Goal: Transaction & Acquisition: Download file/media

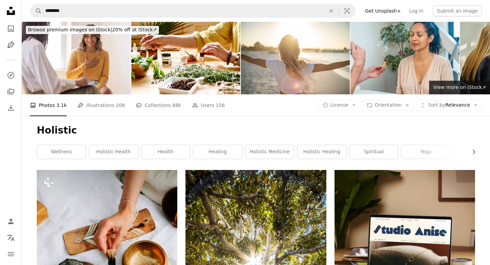
scroll to position [6403, 0]
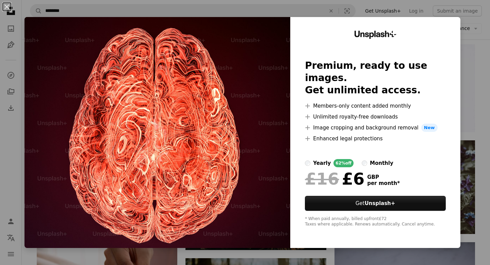
click at [275, 100] on img at bounding box center [157, 132] width 266 height 231
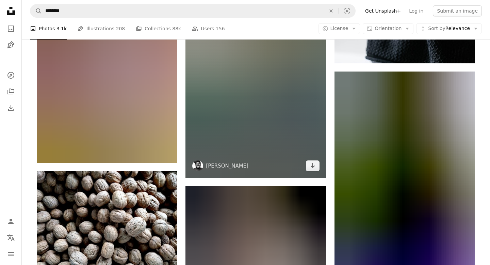
scroll to position [12388, 0]
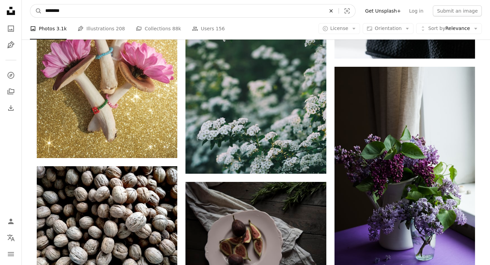
click at [336, 11] on icon "An X shape" at bounding box center [331, 10] width 15 height 5
type input "**********"
click at [30, 4] on button "A magnifying glass" at bounding box center [36, 10] width 12 height 13
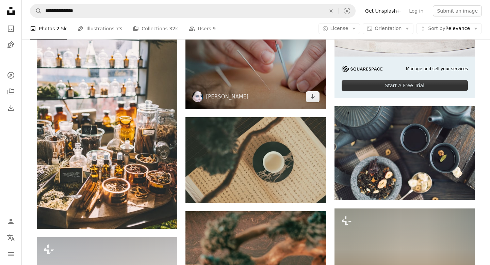
scroll to position [255, 0]
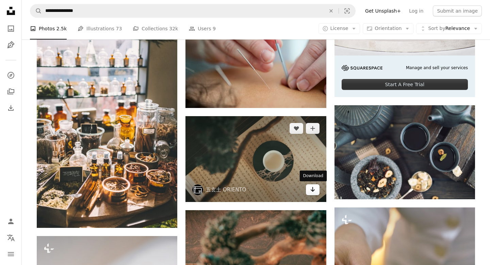
click at [311, 190] on icon "Download" at bounding box center [312, 189] width 4 height 5
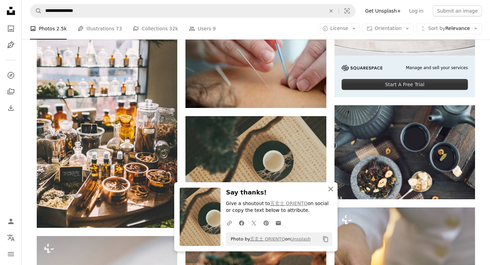
click at [334, 189] on icon "An X shape" at bounding box center [331, 189] width 8 height 8
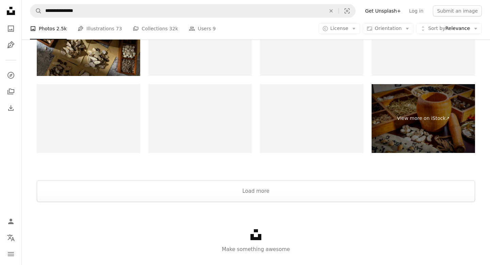
scroll to position [1608, 0]
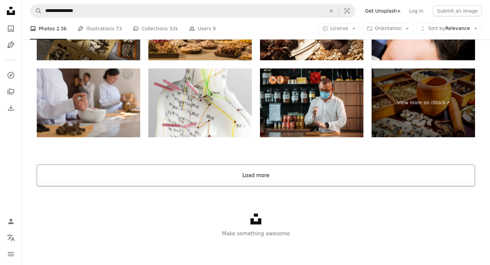
click at [269, 171] on button "Load more" at bounding box center [256, 175] width 438 height 22
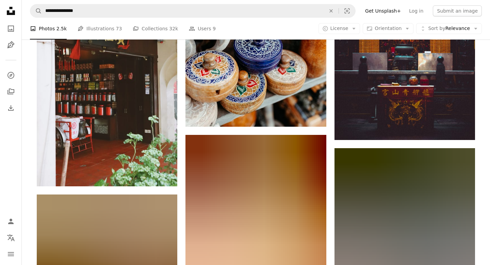
scroll to position [10156, 0]
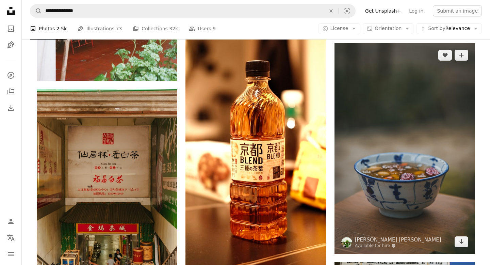
click at [338, 92] on img at bounding box center [404, 148] width 141 height 211
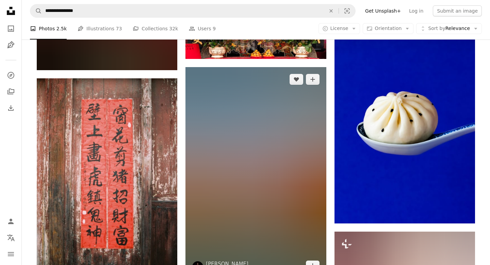
scroll to position [20897, 0]
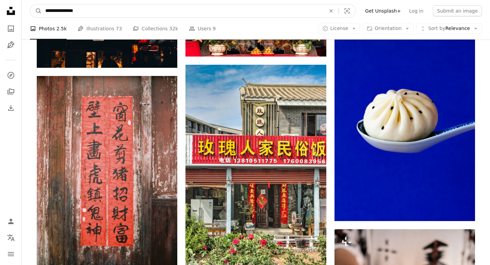
click at [179, 9] on input "**********" at bounding box center [183, 10] width 282 height 13
click at [335, 12] on icon "An X shape" at bounding box center [331, 10] width 15 height 5
type input "*"
type input "**********"
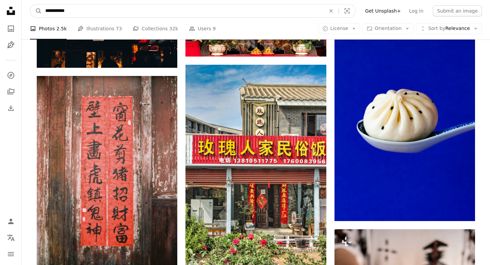
click at [30, 4] on button "A magnifying glass" at bounding box center [36, 10] width 12 height 13
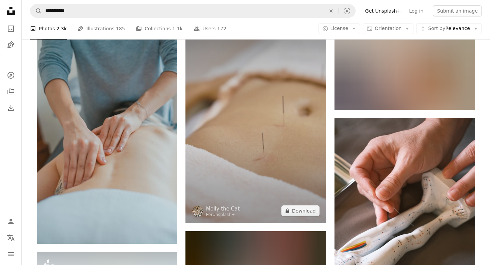
scroll to position [460, 0]
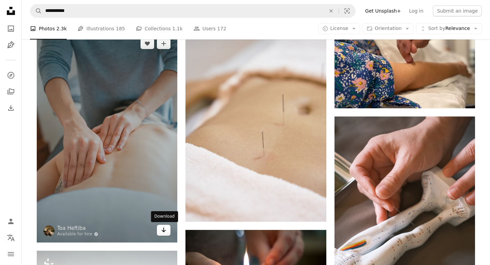
click at [164, 235] on link "Arrow pointing down" at bounding box center [164, 230] width 14 height 11
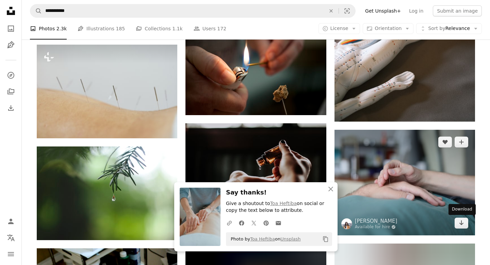
scroll to position [664, 0]
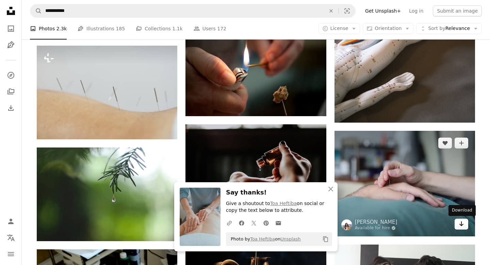
click at [460, 223] on icon "Arrow pointing down" at bounding box center [461, 223] width 5 height 8
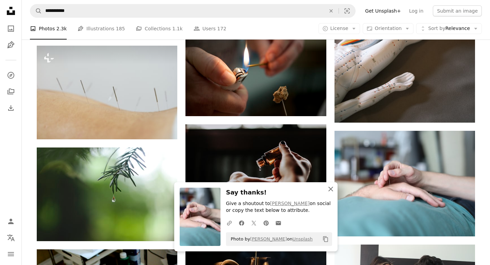
click at [331, 187] on icon "An X shape" at bounding box center [331, 189] width 8 height 8
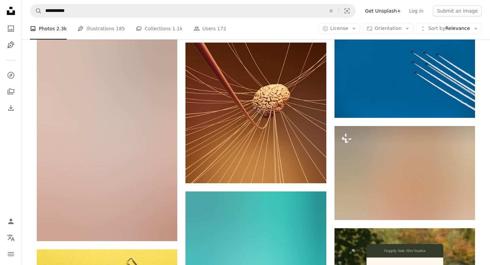
scroll to position [2757, 0]
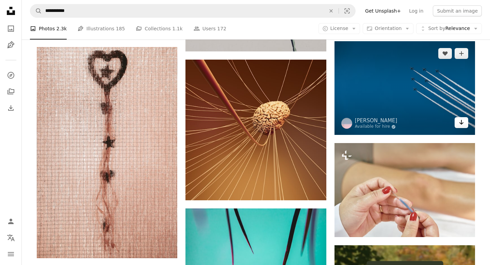
click at [463, 122] on icon "Arrow pointing down" at bounding box center [461, 122] width 5 height 8
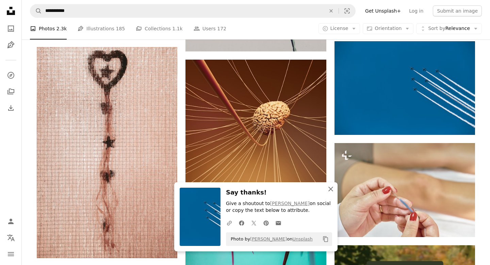
click at [330, 190] on icon "An X shape" at bounding box center [331, 189] width 8 height 8
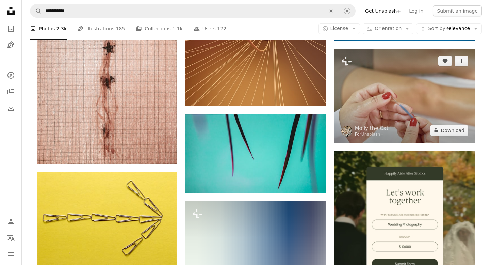
scroll to position [2901, 0]
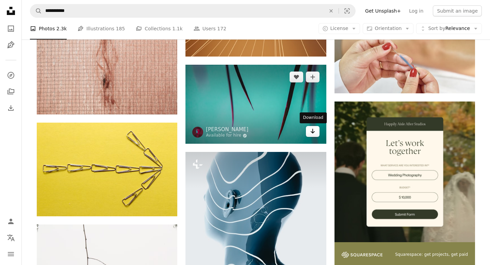
click at [311, 130] on icon "Arrow pointing down" at bounding box center [312, 131] width 5 height 8
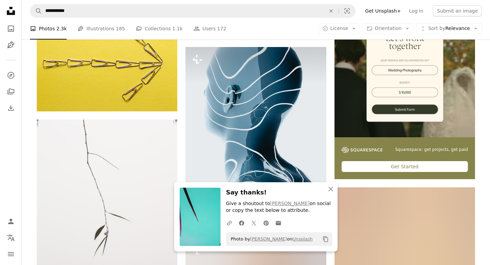
scroll to position [3006, 0]
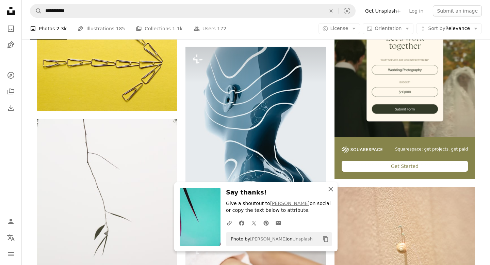
click at [330, 188] on icon "button" at bounding box center [330, 188] width 5 height 5
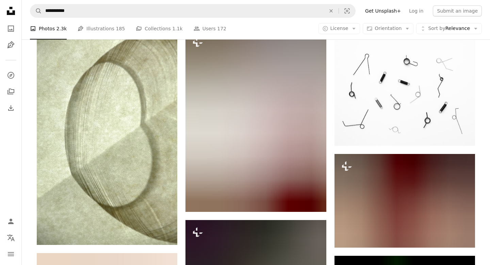
scroll to position [19350, 0]
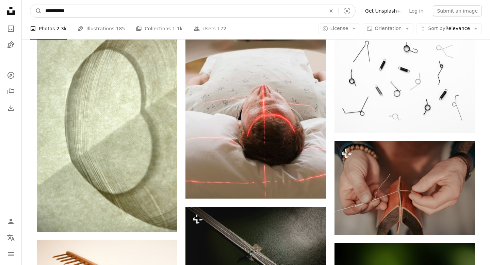
click at [142, 8] on input "**********" at bounding box center [183, 10] width 282 height 13
type input "*"
type input "**********"
click at [30, 4] on button "A magnifying glass" at bounding box center [36, 10] width 12 height 13
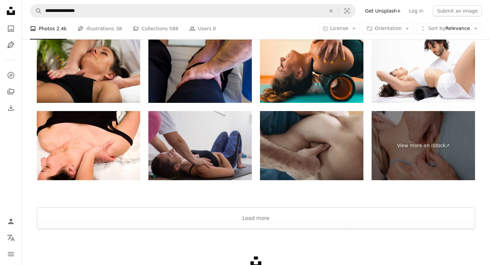
scroll to position [1164, 0]
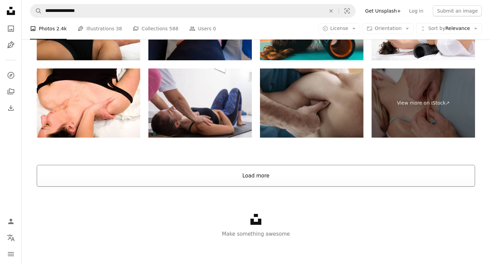
click at [242, 177] on button "Load more" at bounding box center [256, 176] width 438 height 22
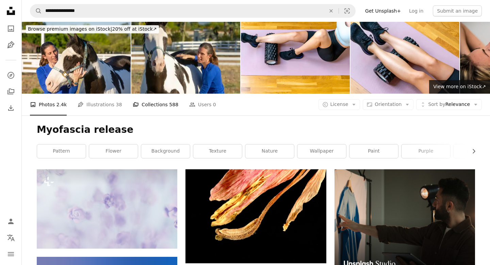
scroll to position [0, 0]
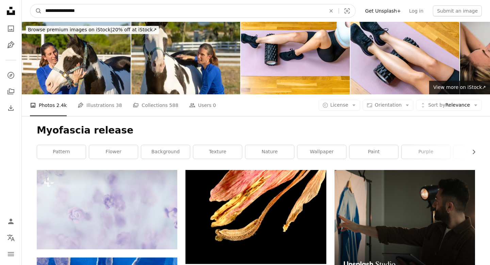
click at [87, 11] on input "**********" at bounding box center [183, 10] width 282 height 13
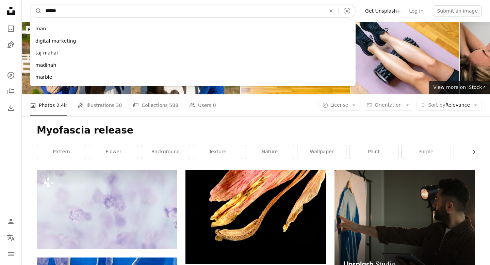
type input "*******"
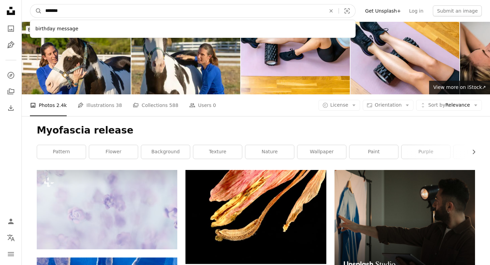
click button "A magnifying glass" at bounding box center [36, 10] width 12 height 13
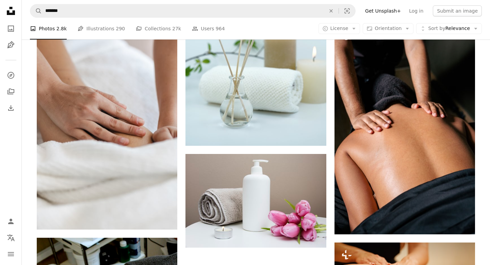
scroll to position [761, 0]
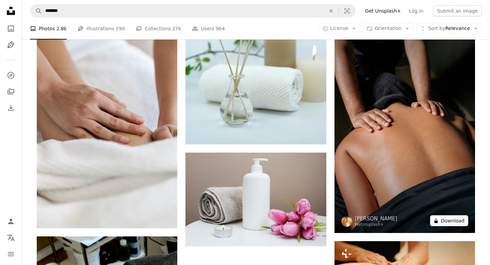
click at [447, 217] on button "A lock Download" at bounding box center [449, 220] width 38 height 11
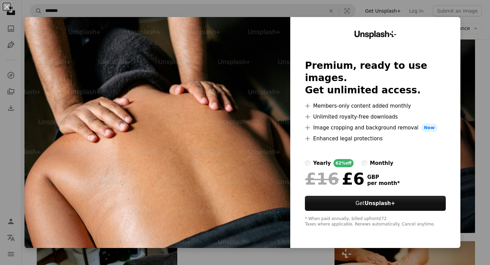
click at [283, 258] on div "An X shape Unsplash+ Premium, ready to use images. Get unlimited access. A plus…" at bounding box center [245, 132] width 490 height 265
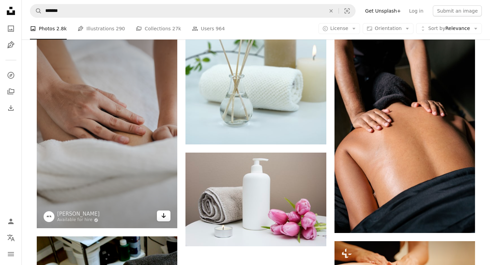
click at [162, 215] on icon "Arrow pointing down" at bounding box center [163, 215] width 5 height 8
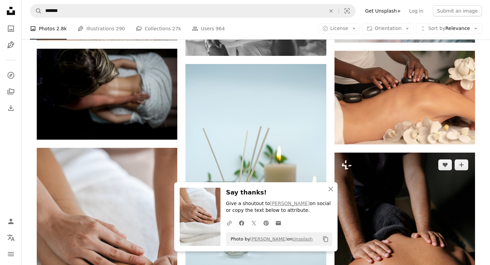
scroll to position [630, 0]
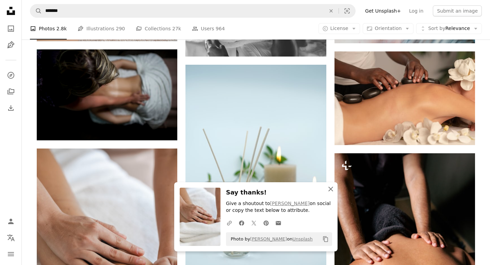
click at [329, 188] on icon "An X shape" at bounding box center [331, 189] width 8 height 8
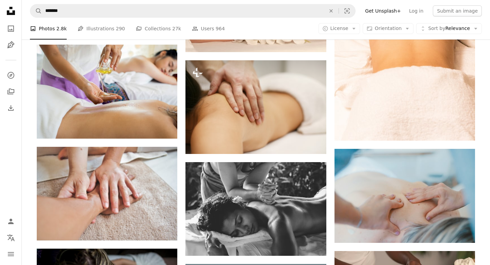
scroll to position [364, 0]
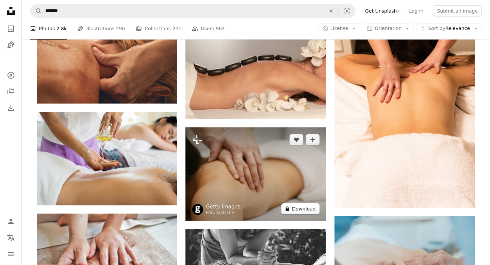
click at [300, 207] on button "A lock Download" at bounding box center [300, 208] width 38 height 11
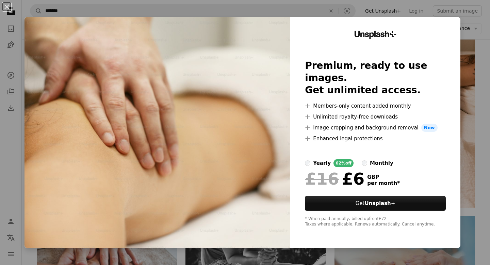
click at [487, 92] on div "An X shape Unsplash+ Premium, ready to use images. Get unlimited access. A plus…" at bounding box center [245, 132] width 490 height 265
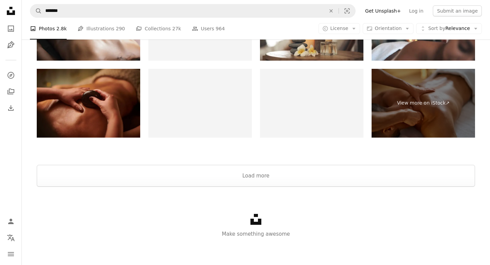
scroll to position [1267, 0]
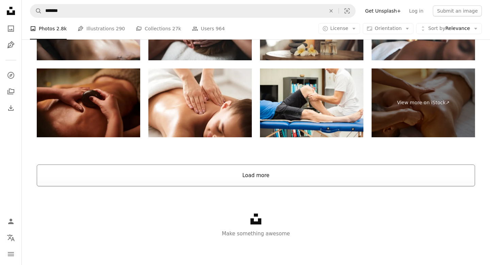
click at [253, 170] on button "Load more" at bounding box center [256, 175] width 438 height 22
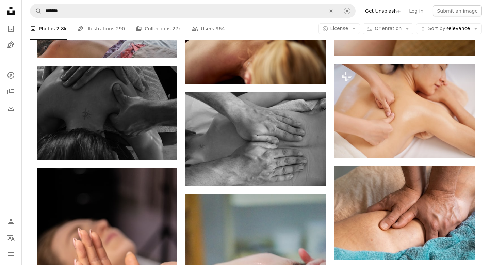
scroll to position [2628, 0]
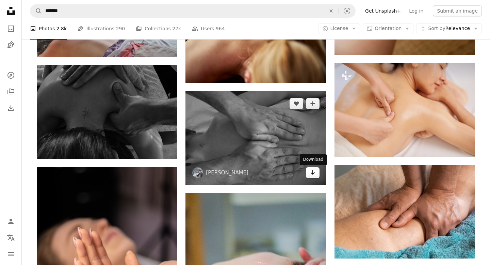
click at [314, 172] on icon "Arrow pointing down" at bounding box center [312, 172] width 5 height 8
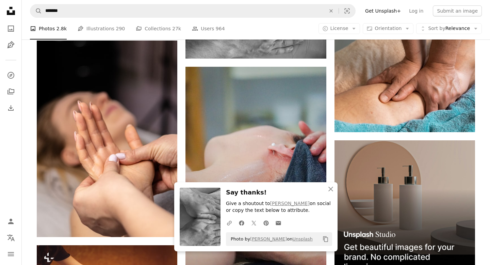
scroll to position [2756, 0]
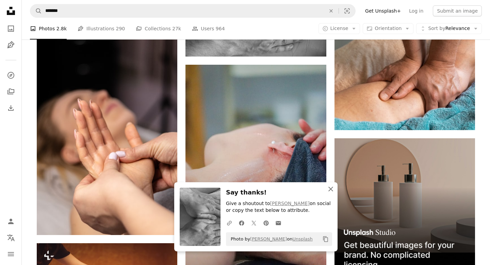
click at [332, 189] on icon "An X shape" at bounding box center [331, 189] width 8 height 8
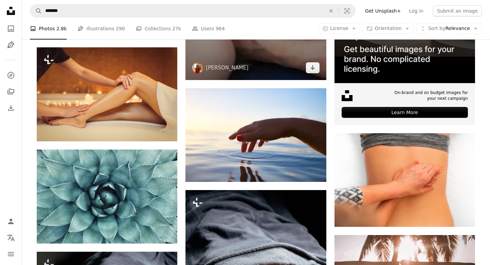
scroll to position [2953, 0]
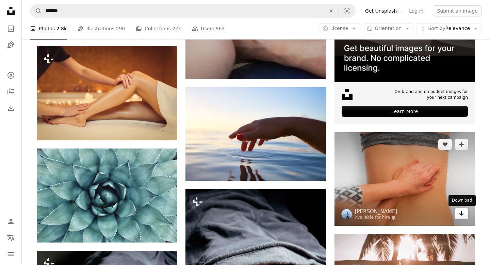
click at [465, 216] on link "Arrow pointing down" at bounding box center [462, 213] width 14 height 11
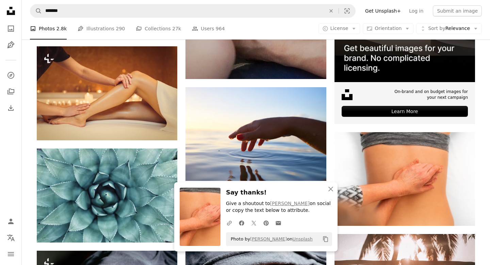
scroll to position [2958, 0]
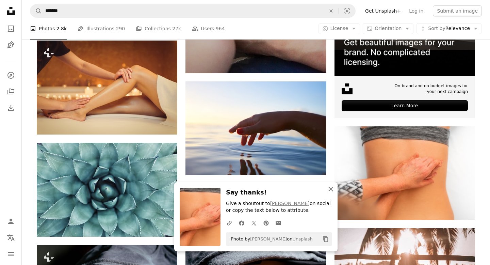
click at [331, 188] on icon "button" at bounding box center [330, 188] width 5 height 5
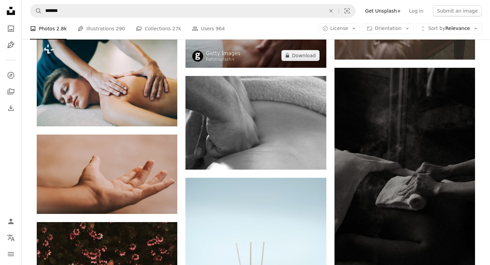
scroll to position [3589, 0]
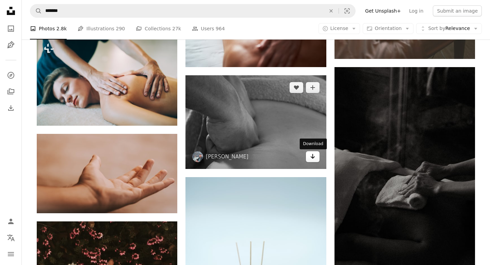
click at [310, 158] on icon "Arrow pointing down" at bounding box center [312, 156] width 5 height 8
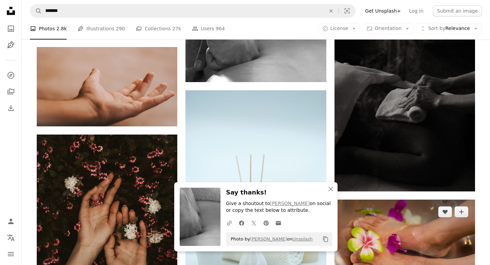
scroll to position [3687, 0]
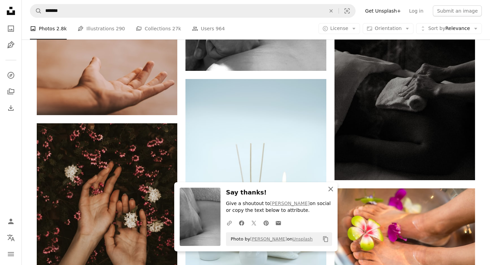
click at [331, 189] on icon "An X shape" at bounding box center [331, 189] width 8 height 8
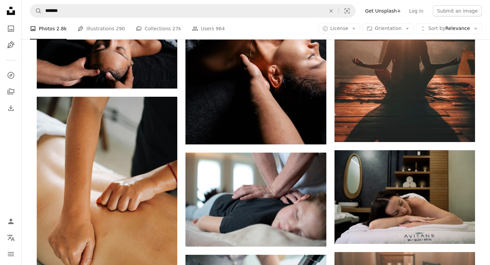
scroll to position [3119, 0]
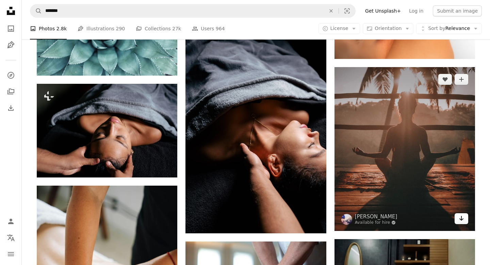
click at [461, 216] on icon "Download" at bounding box center [461, 218] width 4 height 5
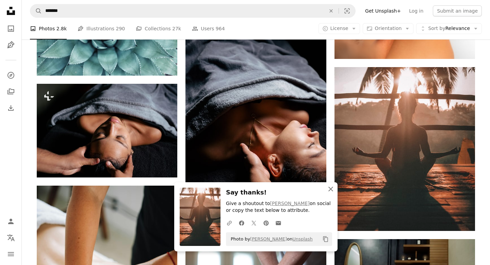
click at [330, 187] on icon "button" at bounding box center [330, 188] width 5 height 5
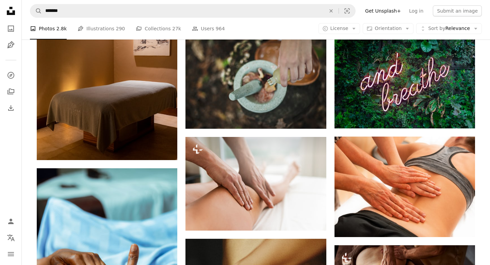
scroll to position [4697, 0]
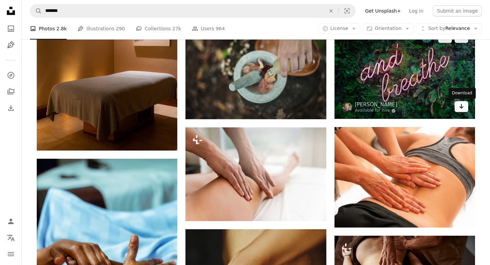
click at [463, 106] on icon "Download" at bounding box center [461, 106] width 4 height 5
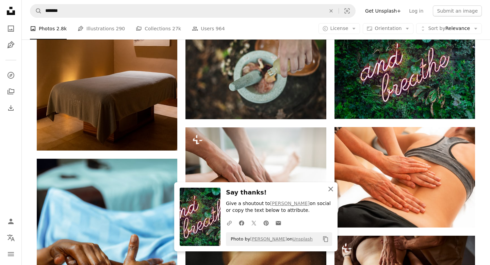
click at [329, 189] on icon "An X shape" at bounding box center [331, 189] width 8 height 8
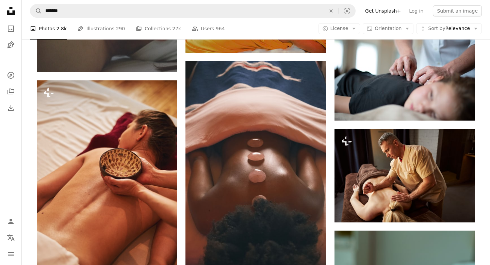
scroll to position [6024, 0]
